Goal: Check status: Check status

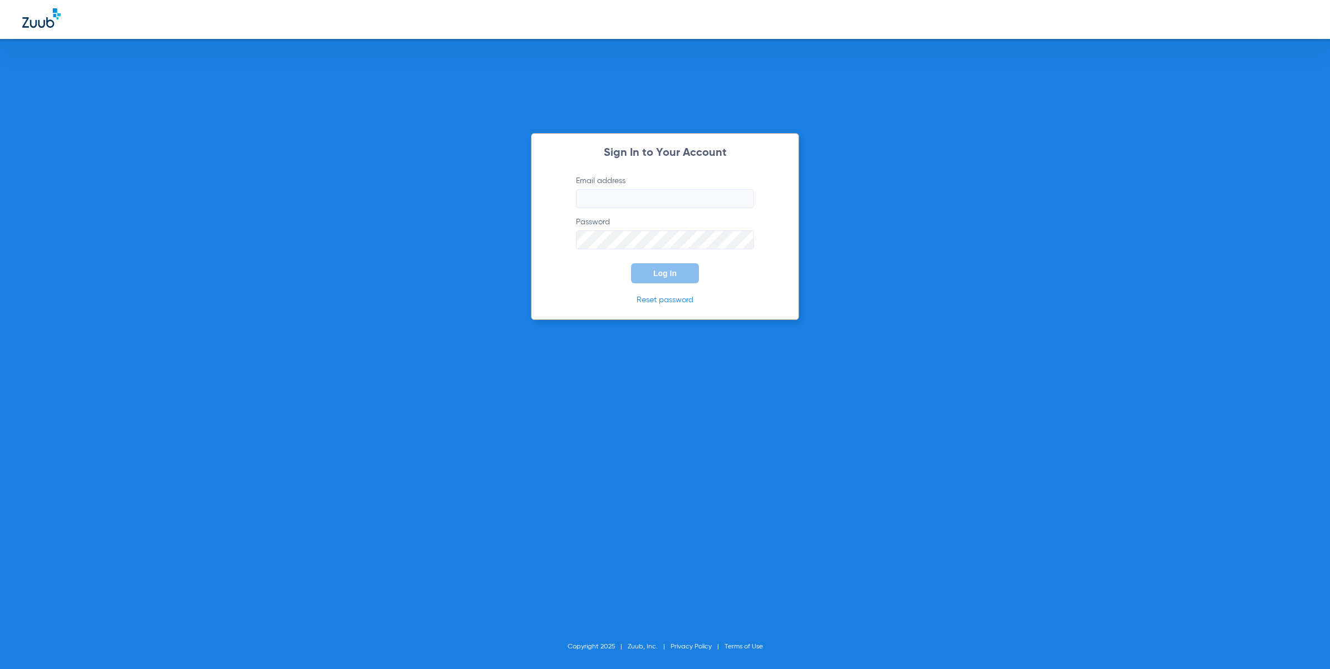
type input "[EMAIL_ADDRESS][DOMAIN_NAME]"
click at [686, 273] on button "Log In" at bounding box center [665, 273] width 68 height 20
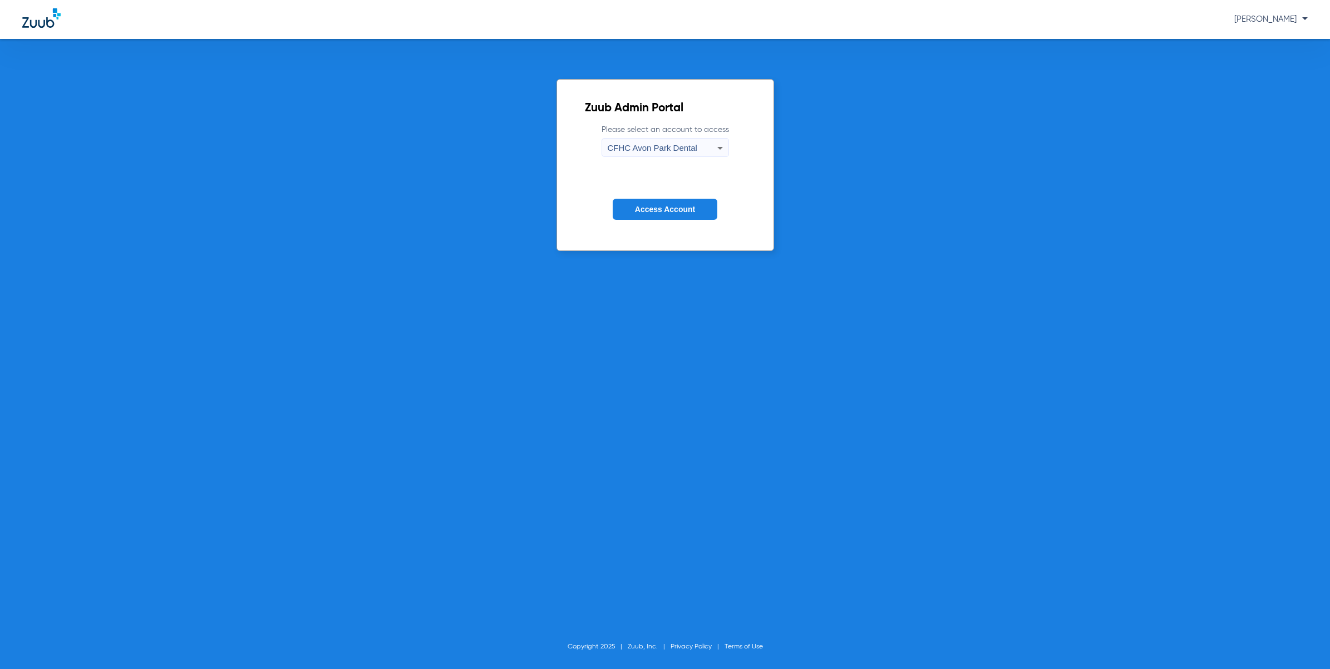
click at [702, 135] on label "Please select an account to access CFHC Avon Park Dental" at bounding box center [665, 140] width 127 height 33
click at [696, 148] on div "CFHC Avon Park Dental" at bounding box center [663, 148] width 110 height 19
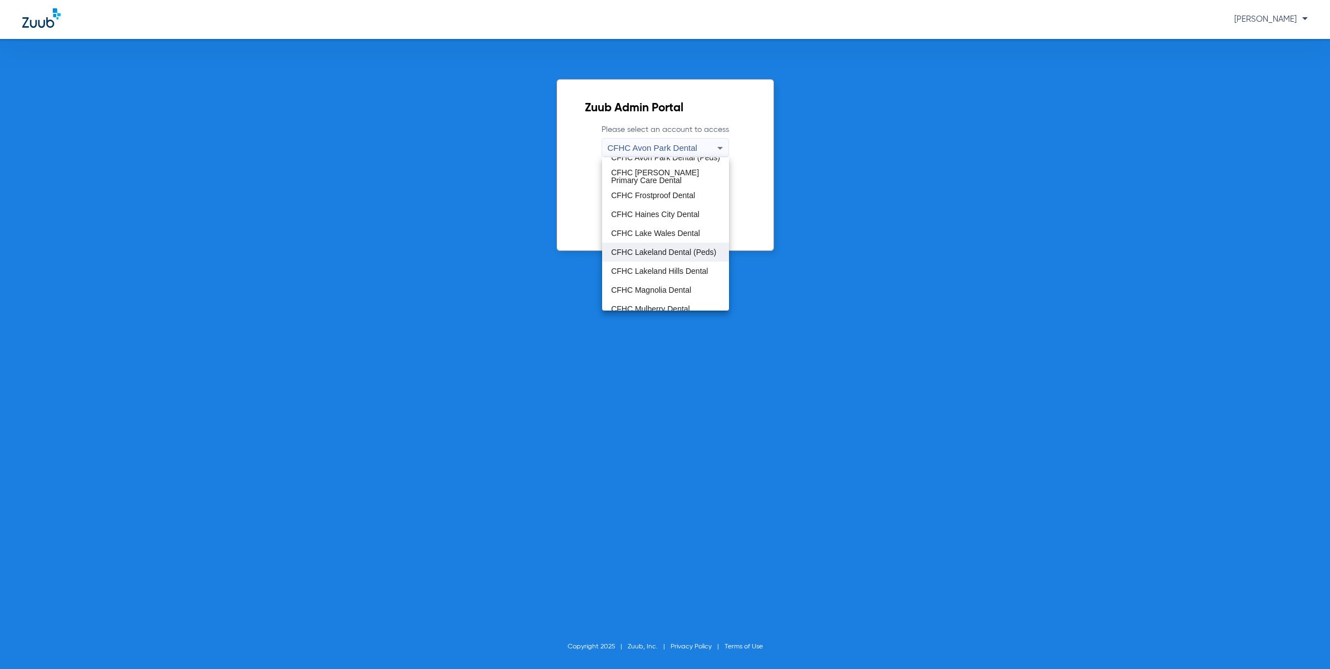
scroll to position [70, 0]
click at [675, 264] on span "CFHC Mulberry Dental" at bounding box center [650, 268] width 79 height 8
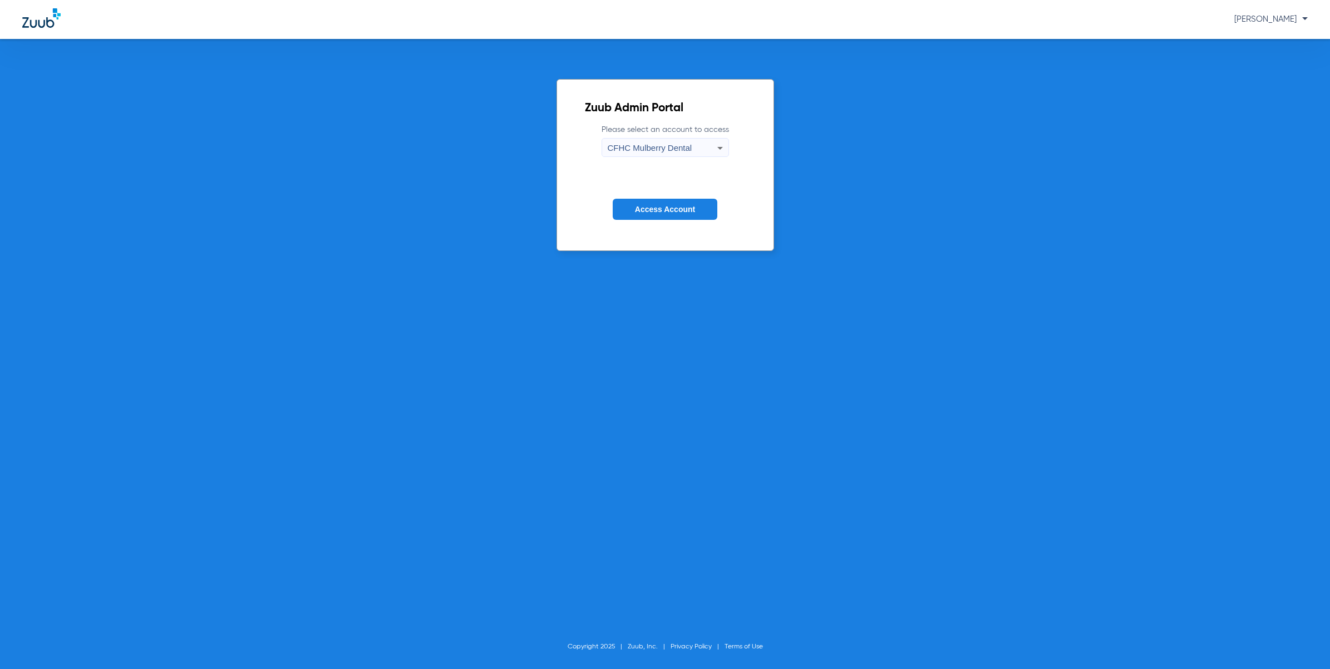
click at [687, 209] on span "Access Account" at bounding box center [665, 209] width 60 height 9
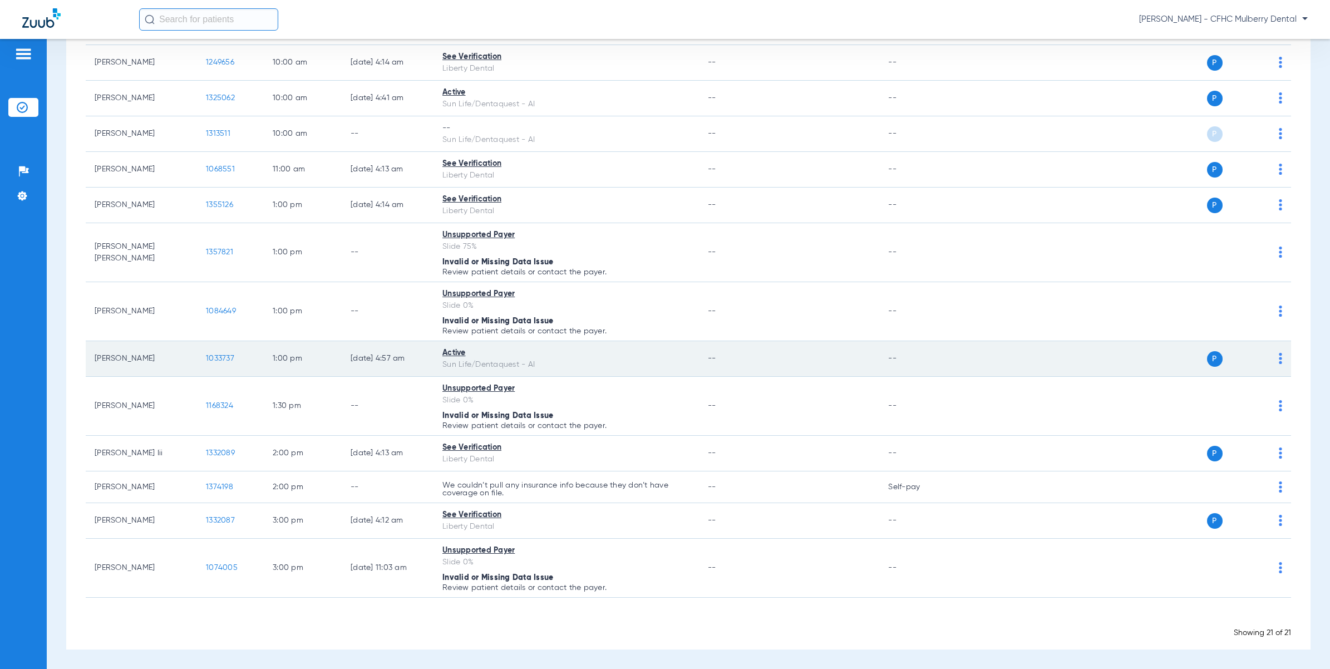
scroll to position [380, 0]
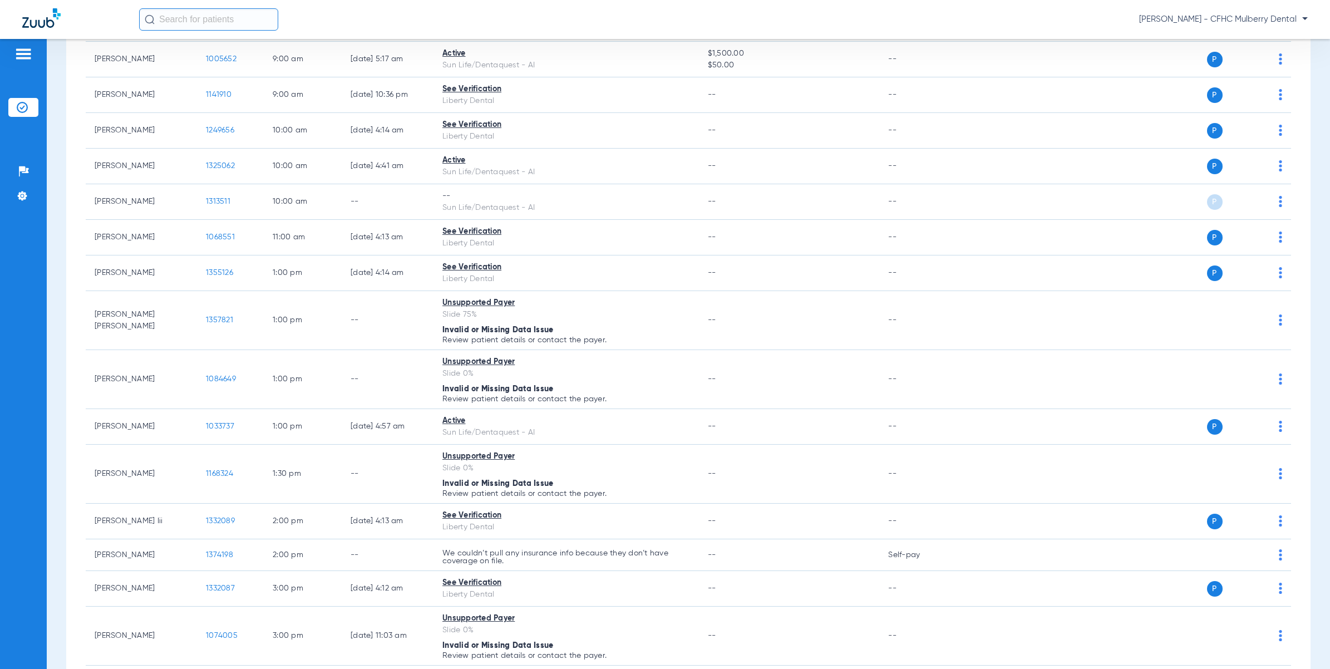
drag, startPoint x: 34, startPoint y: 454, endPoint x: 35, endPoint y: 483, distance: 28.4
click at [34, 454] on div "Patients Insurance Verification Setup Help Center Settings" at bounding box center [23, 373] width 47 height 669
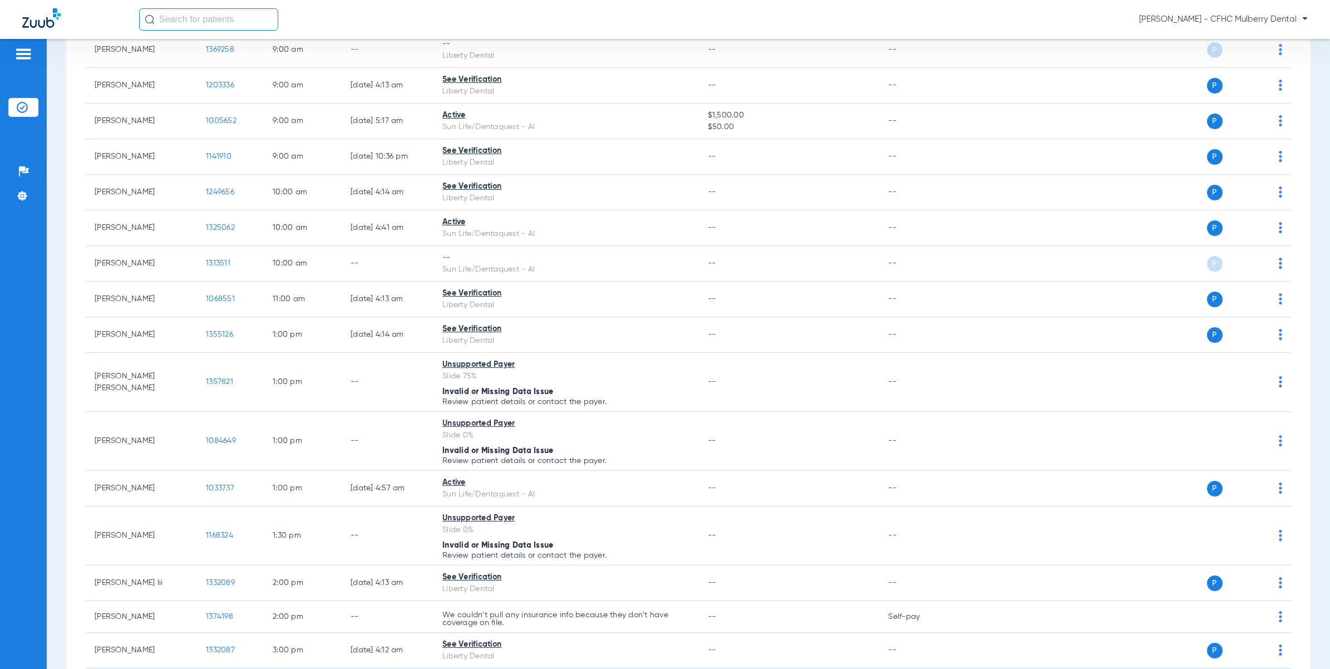
scroll to position [450, 0]
